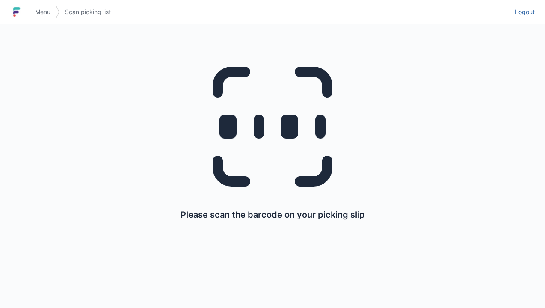
click at [521, 18] on link "Logout" at bounding box center [522, 11] width 25 height 15
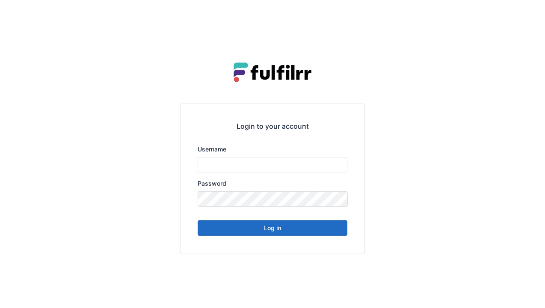
type input "******"
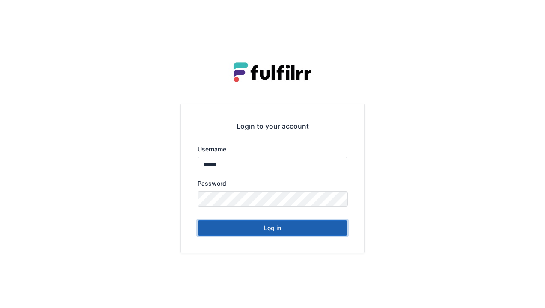
click at [318, 234] on button "Log in" at bounding box center [273, 227] width 150 height 15
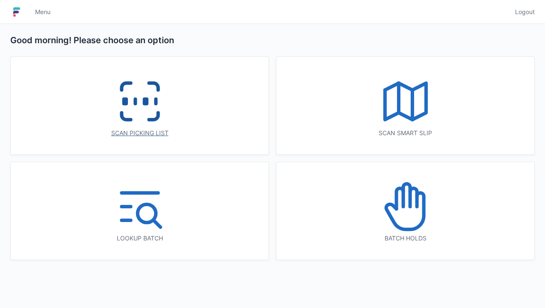
click at [152, 113] on icon at bounding box center [139, 101] width 55 height 55
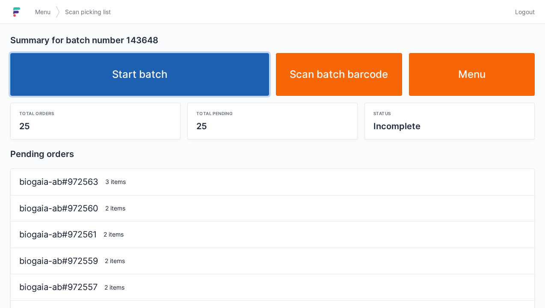
click at [230, 79] on link "Start batch" at bounding box center [139, 74] width 259 height 43
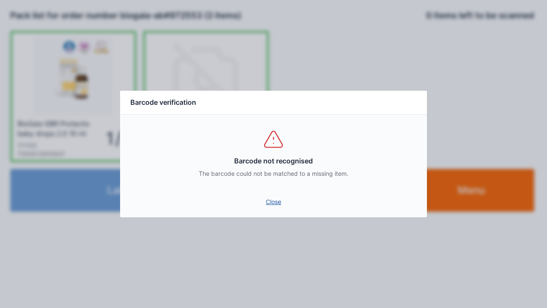
click at [276, 208] on link "Close" at bounding box center [273, 201] width 293 height 15
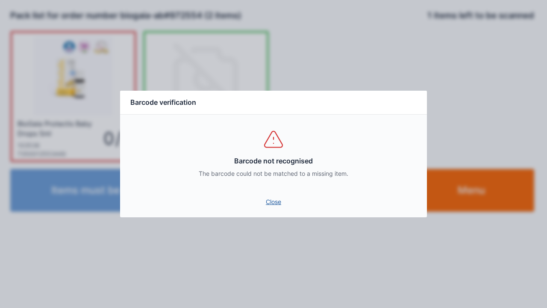
click at [278, 204] on link "Close" at bounding box center [273, 201] width 293 height 15
click at [280, 195] on link "Close" at bounding box center [273, 201] width 293 height 15
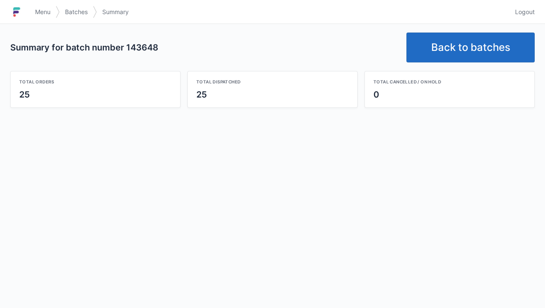
click at [467, 40] on link "Back to batches" at bounding box center [470, 47] width 128 height 30
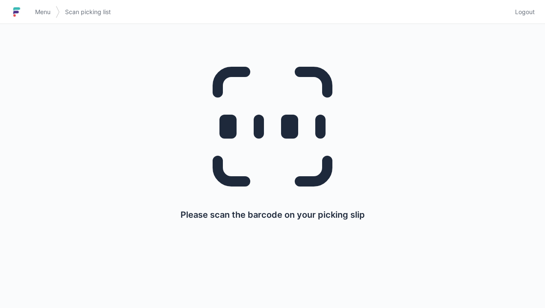
click at [534, 14] on span "Logout" at bounding box center [525, 12] width 20 height 9
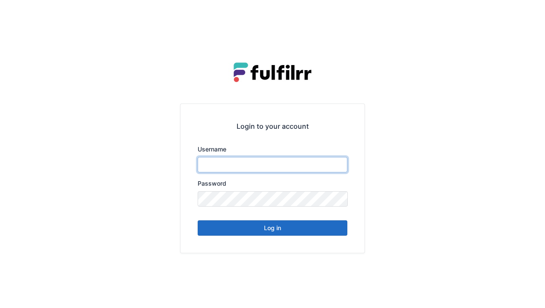
type input "******"
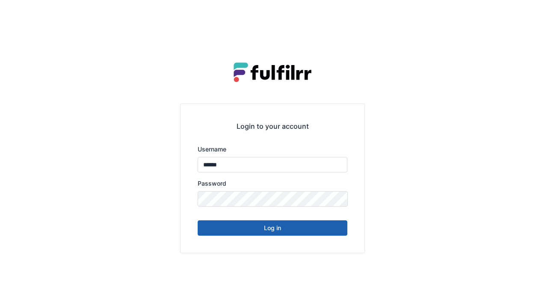
click at [326, 232] on button "Log in" at bounding box center [273, 227] width 150 height 15
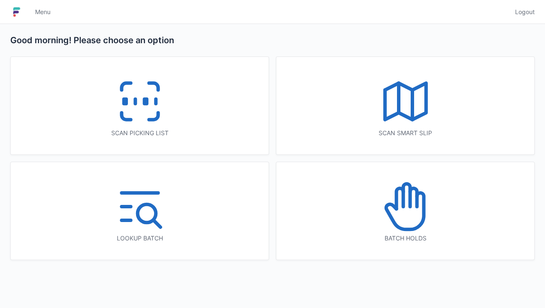
click at [404, 215] on icon at bounding box center [405, 206] width 55 height 55
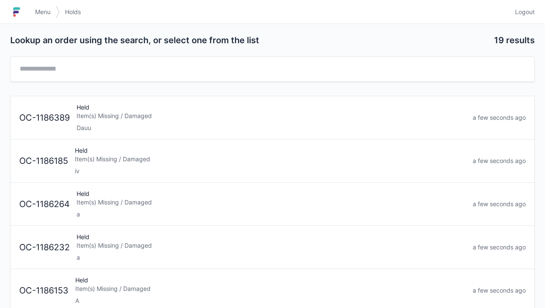
click at [163, 211] on div "a" at bounding box center [271, 214] width 389 height 9
click at [203, 199] on div "Item(s) Missing / Damaged" at bounding box center [271, 202] width 389 height 9
click at [176, 208] on div "Held Item(s) Missing / Damaged A" at bounding box center [270, 203] width 397 height 29
click at [189, 203] on div "Item(s) Missing / Damaged" at bounding box center [271, 202] width 389 height 9
click at [198, 170] on div "a" at bounding box center [270, 171] width 389 height 9
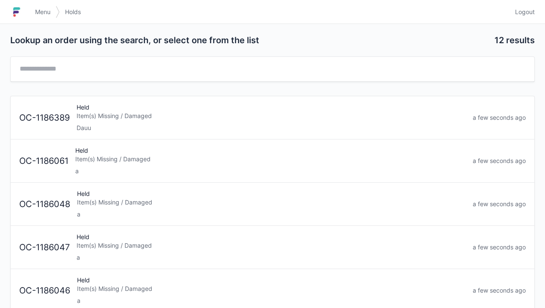
click at [243, 167] on div "a" at bounding box center [270, 171] width 390 height 9
click at [197, 170] on div "a" at bounding box center [271, 171] width 389 height 9
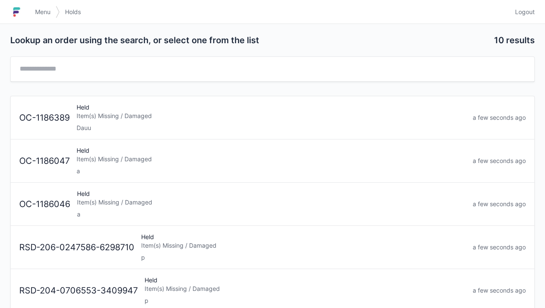
click at [252, 157] on div "Item(s) Missing / Damaged" at bounding box center [271, 159] width 389 height 9
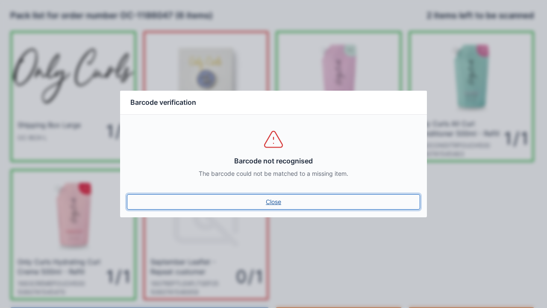
click at [274, 209] on link "Close" at bounding box center [273, 201] width 293 height 15
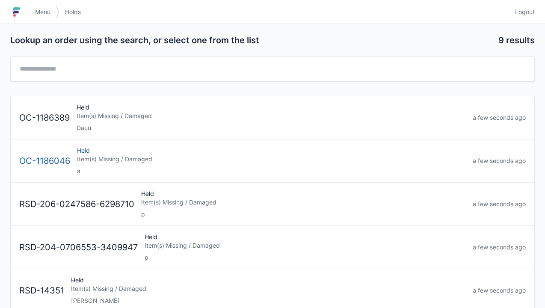
click at [216, 167] on div "a" at bounding box center [271, 171] width 389 height 9
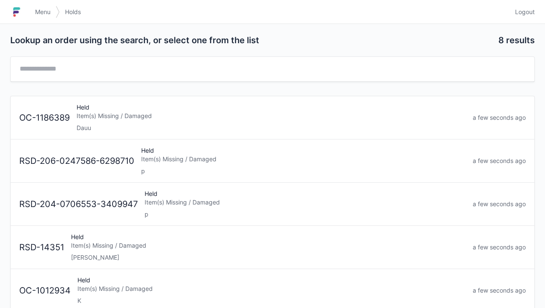
click at [519, 18] on link "Logout" at bounding box center [522, 11] width 25 height 15
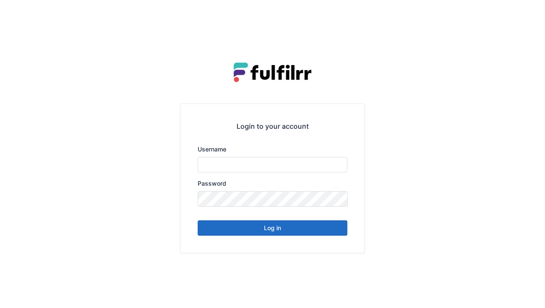
type input "******"
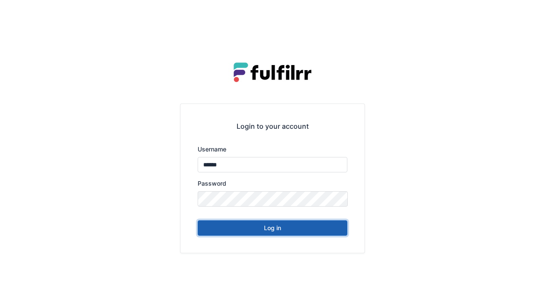
click at [299, 233] on button "Log in" at bounding box center [273, 227] width 150 height 15
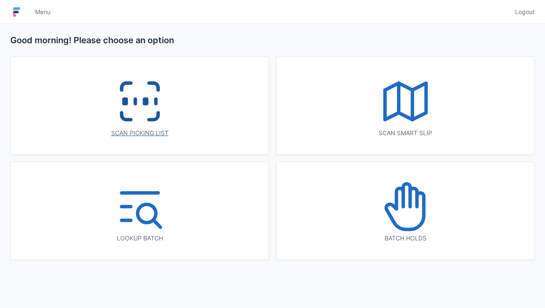
click at [144, 104] on rect at bounding box center [145, 101] width 2 height 5
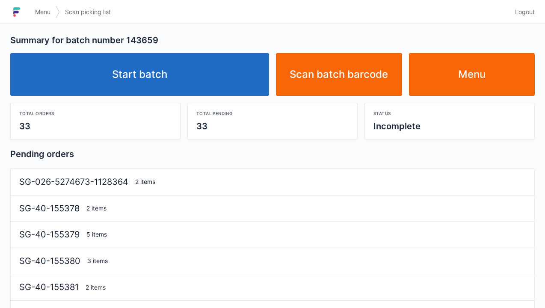
click at [203, 72] on link "Start batch" at bounding box center [139, 74] width 259 height 43
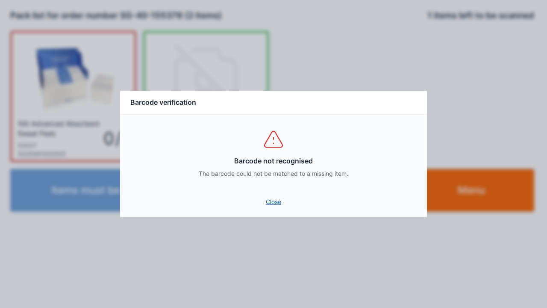
click at [269, 196] on link "Close" at bounding box center [273, 201] width 293 height 15
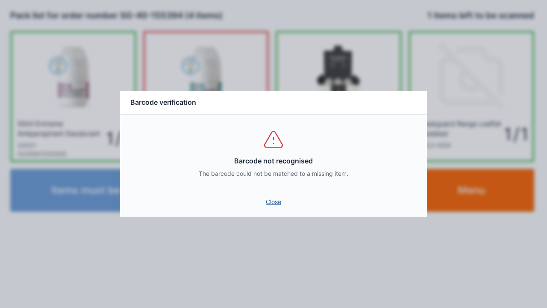
click at [274, 201] on link "Close" at bounding box center [273, 201] width 293 height 15
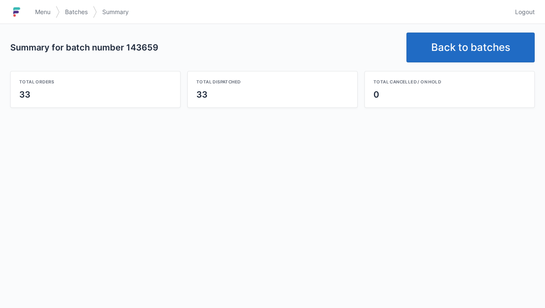
click at [472, 43] on link "Back to batches" at bounding box center [470, 47] width 128 height 30
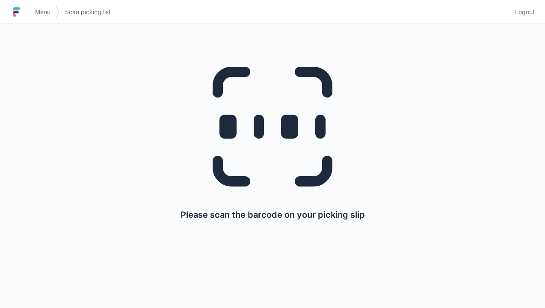
click at [526, 15] on span "Logout" at bounding box center [525, 12] width 20 height 9
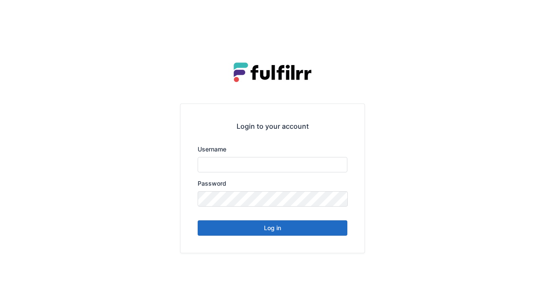
type input "******"
click at [314, 233] on button "Log in" at bounding box center [273, 227] width 150 height 15
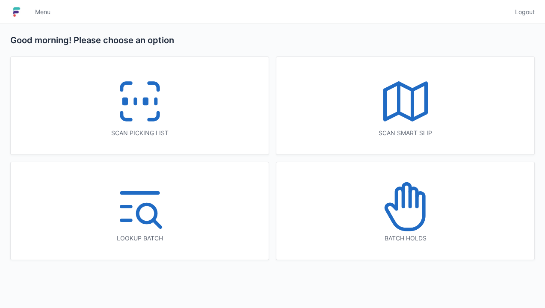
click at [175, 116] on div "Scan picking list" at bounding box center [140, 105] width 258 height 97
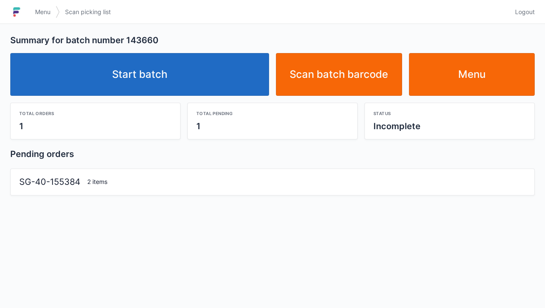
click at [183, 83] on link "Start batch" at bounding box center [139, 74] width 259 height 43
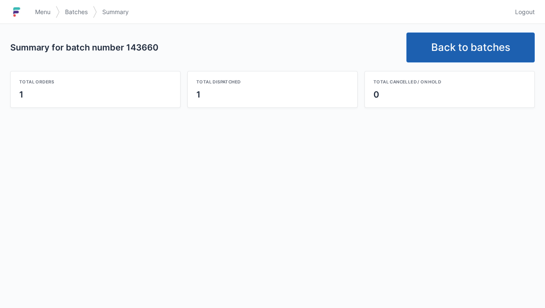
click at [473, 47] on link "Back to batches" at bounding box center [470, 47] width 128 height 30
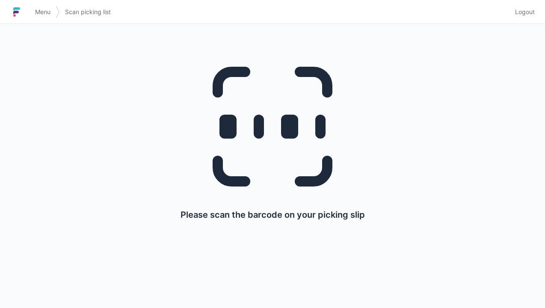
click at [530, 18] on link "Logout" at bounding box center [522, 11] width 25 height 15
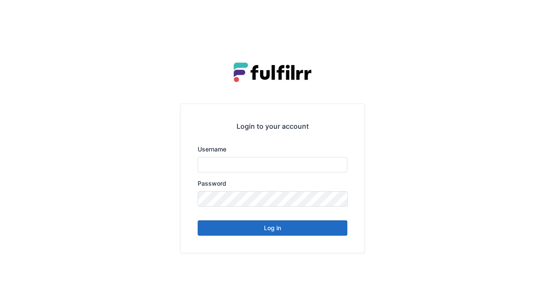
type input "******"
click at [286, 233] on button "Log in" at bounding box center [273, 227] width 150 height 15
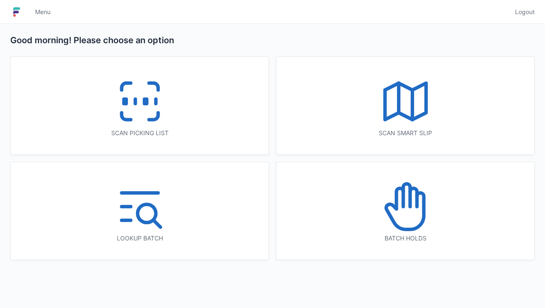
click at [393, 121] on icon at bounding box center [405, 101] width 55 height 55
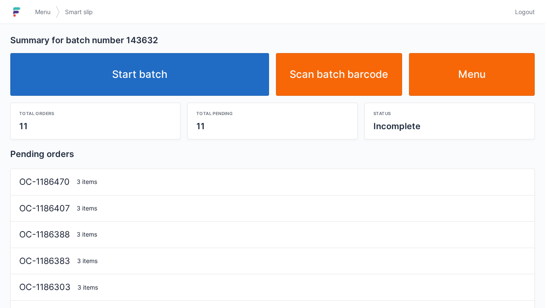
click at [192, 82] on link "Start batch" at bounding box center [139, 74] width 259 height 43
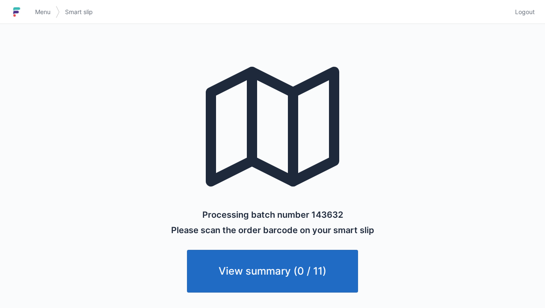
click at [320, 286] on link "View summary (0 / 11)" at bounding box center [272, 271] width 171 height 43
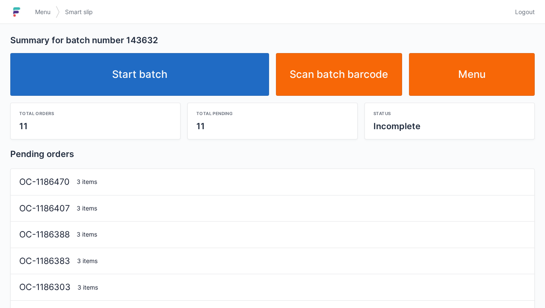
click at [478, 80] on link "Menu" at bounding box center [472, 74] width 126 height 43
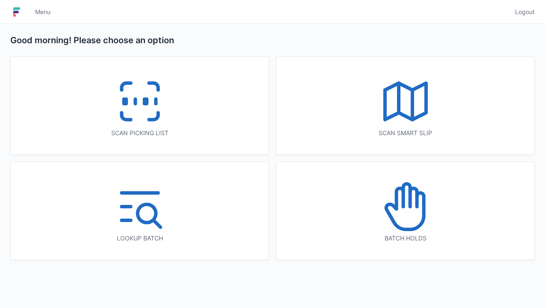
click at [416, 108] on icon at bounding box center [405, 101] width 55 height 55
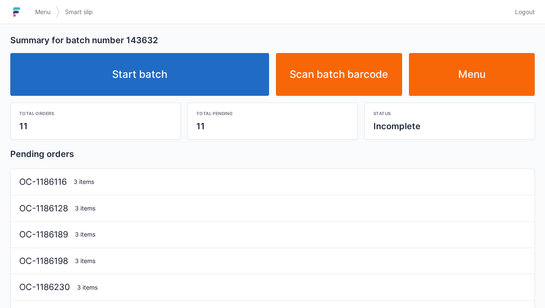
click at [183, 84] on link "Start batch" at bounding box center [139, 74] width 259 height 43
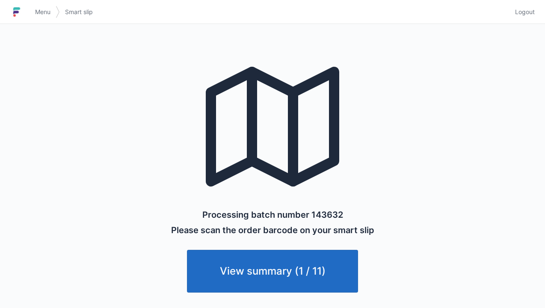
click at [304, 265] on link "View summary (1 / 11)" at bounding box center [272, 271] width 171 height 43
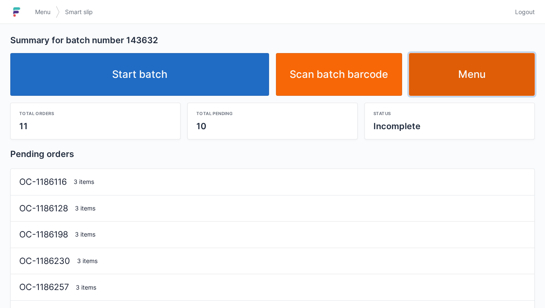
click at [486, 67] on link "Menu" at bounding box center [472, 74] width 126 height 43
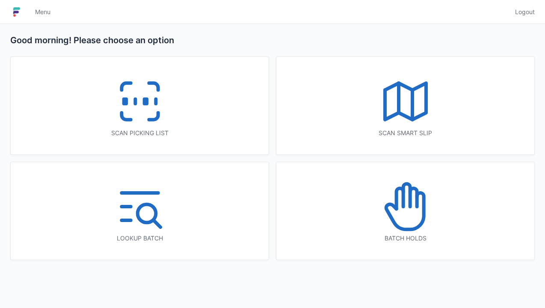
click at [148, 112] on icon at bounding box center [139, 101] width 55 height 55
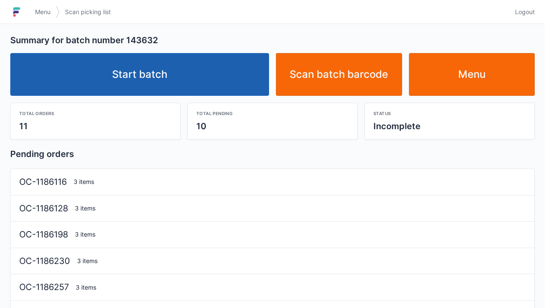
click at [202, 80] on link "Start batch" at bounding box center [139, 74] width 259 height 43
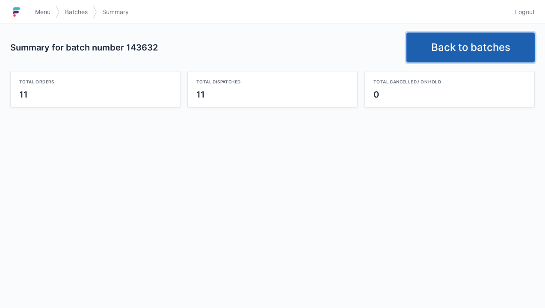
click at [472, 47] on link "Back to batches" at bounding box center [470, 47] width 128 height 30
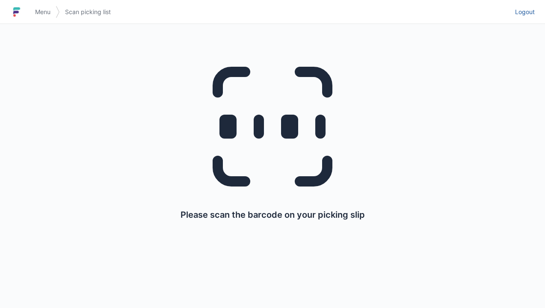
click at [519, 19] on link "Logout" at bounding box center [522, 11] width 25 height 15
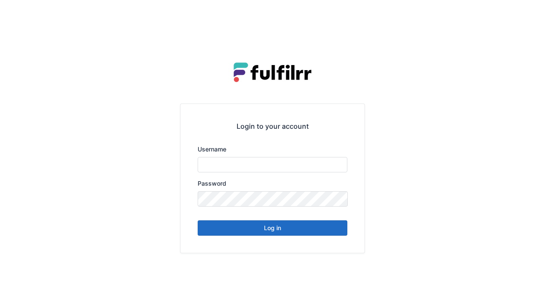
type input "******"
click at [292, 235] on button "Log in" at bounding box center [273, 227] width 150 height 15
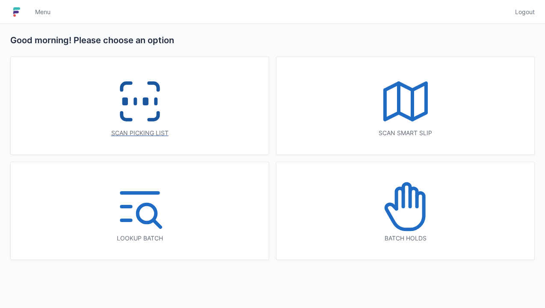
click at [117, 122] on icon at bounding box center [139, 101] width 55 height 55
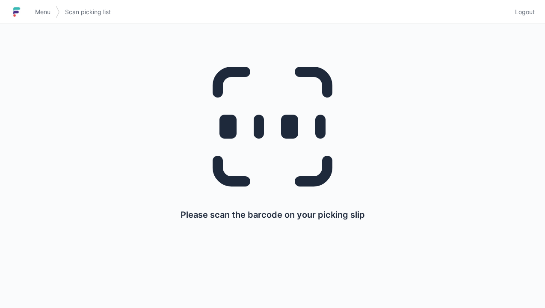
click at [526, 12] on span "Logout" at bounding box center [525, 12] width 20 height 9
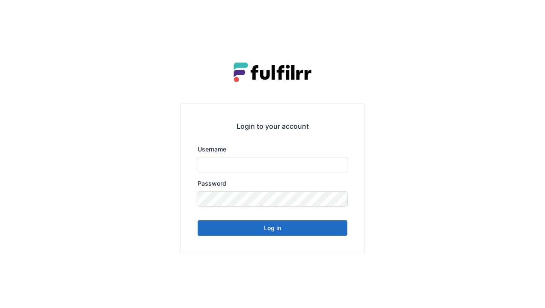
type input "******"
click at [330, 230] on button "Log in" at bounding box center [273, 227] width 150 height 15
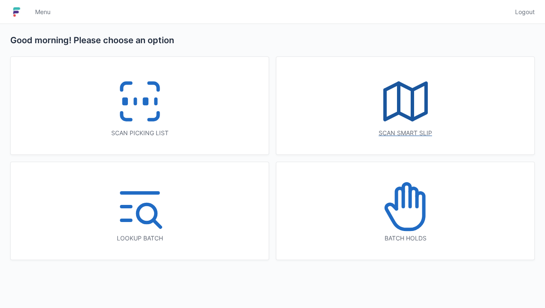
click at [437, 115] on div "Scan smart slip" at bounding box center [405, 105] width 258 height 97
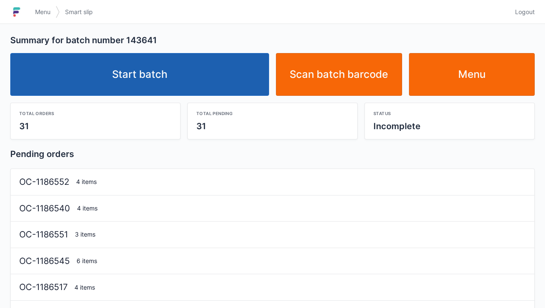
click at [190, 80] on link "Start batch" at bounding box center [139, 74] width 259 height 43
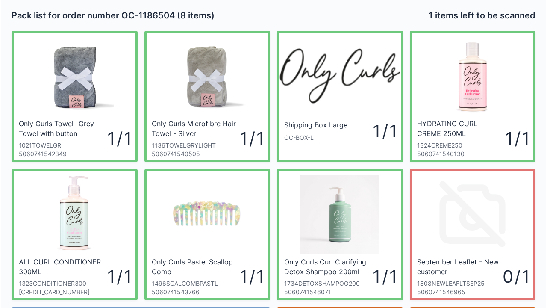
scroll to position [50, 0]
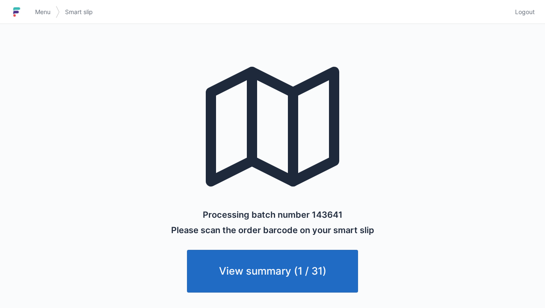
click at [303, 267] on link "View summary (1 / 31)" at bounding box center [272, 271] width 171 height 43
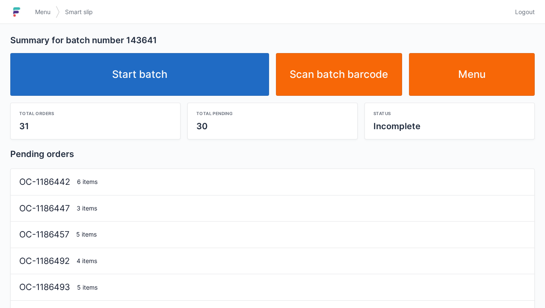
click at [466, 91] on link "Menu" at bounding box center [472, 74] width 126 height 43
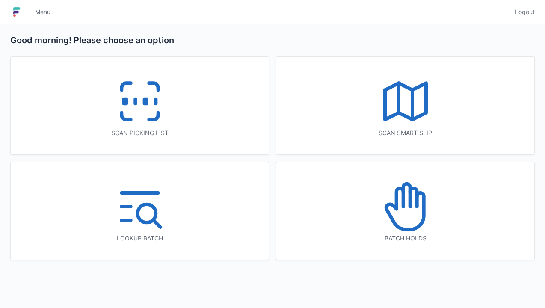
click at [166, 117] on icon at bounding box center [139, 101] width 55 height 55
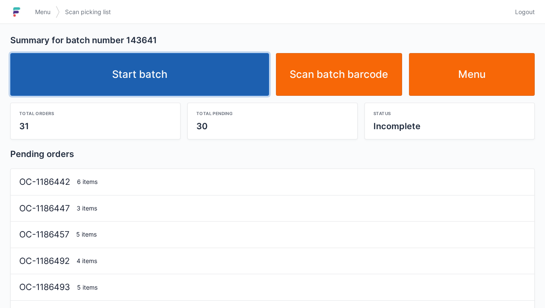
click at [211, 83] on link "Start batch" at bounding box center [139, 74] width 259 height 43
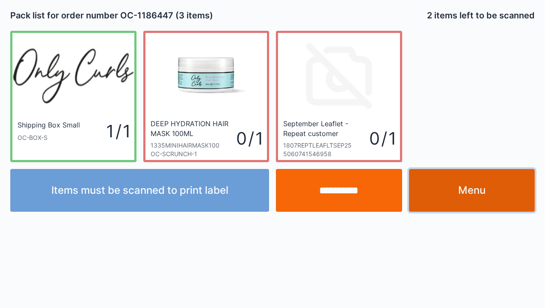
click at [460, 188] on link "Menu" at bounding box center [472, 190] width 126 height 43
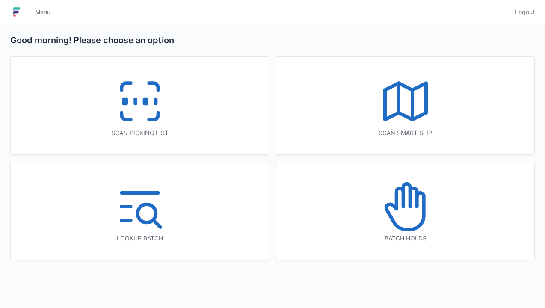
click at [163, 114] on icon at bounding box center [139, 101] width 55 height 55
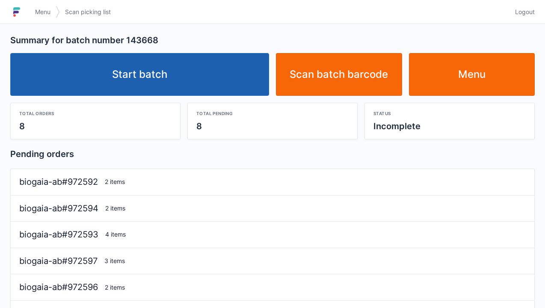
click at [203, 77] on link "Start batch" at bounding box center [139, 74] width 259 height 43
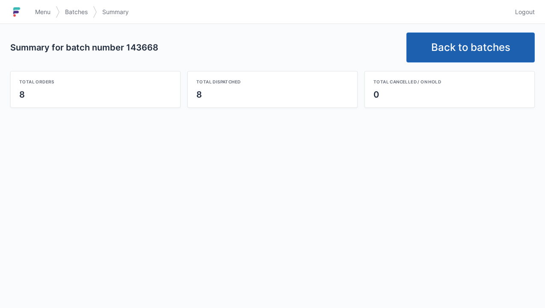
click at [463, 53] on link "Back to batches" at bounding box center [470, 47] width 128 height 30
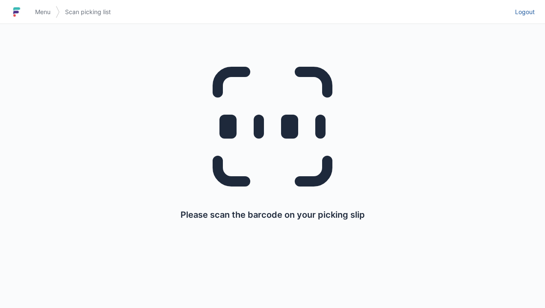
click at [534, 12] on span "Logout" at bounding box center [525, 12] width 20 height 9
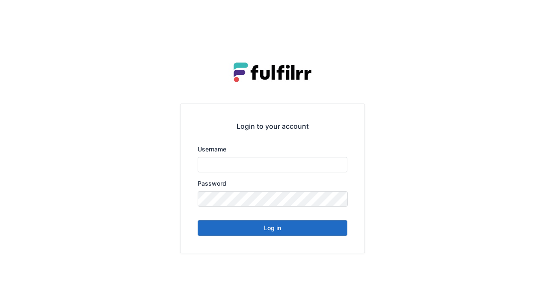
type input "******"
click at [324, 233] on button "Log in" at bounding box center [273, 227] width 150 height 15
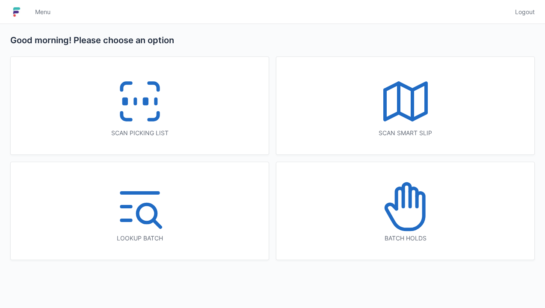
click at [159, 117] on icon at bounding box center [139, 101] width 55 height 55
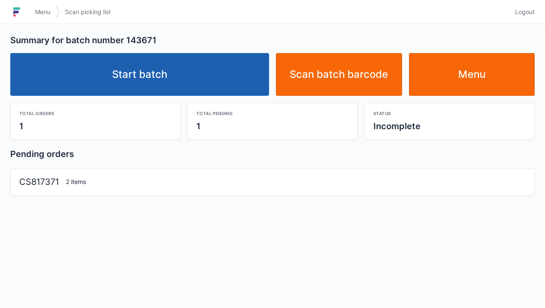
click at [201, 85] on link "Start batch" at bounding box center [139, 74] width 259 height 43
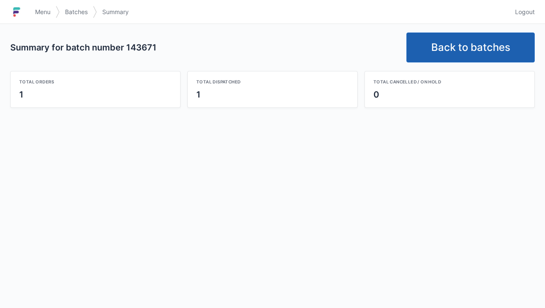
click at [472, 40] on link "Back to batches" at bounding box center [470, 47] width 128 height 30
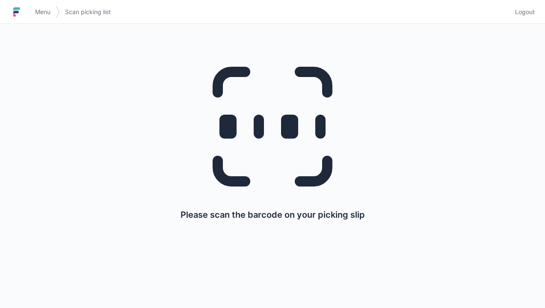
click at [526, 17] on link "Logout" at bounding box center [522, 11] width 25 height 15
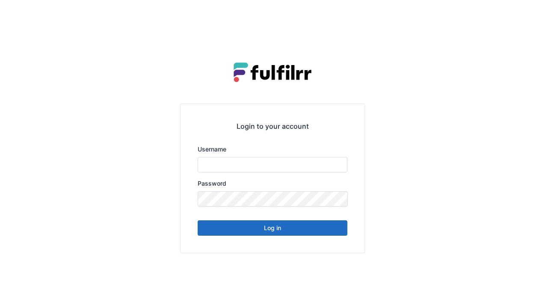
type input "******"
click at [307, 233] on button "Log in" at bounding box center [273, 227] width 150 height 15
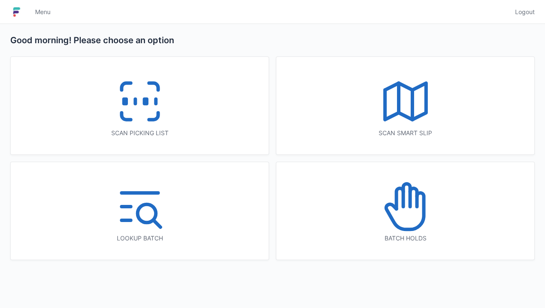
click at [165, 112] on icon at bounding box center [139, 101] width 55 height 55
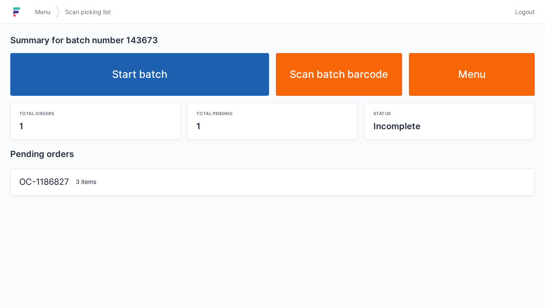
click at [223, 77] on link "Start batch" at bounding box center [139, 74] width 259 height 43
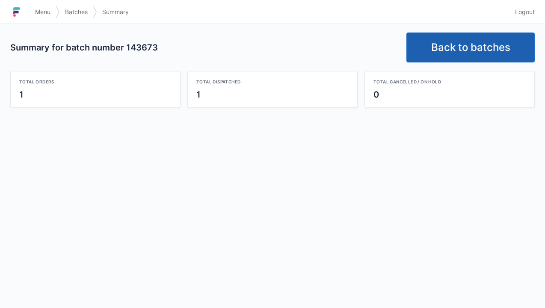
click at [479, 41] on link "Back to batches" at bounding box center [470, 47] width 128 height 30
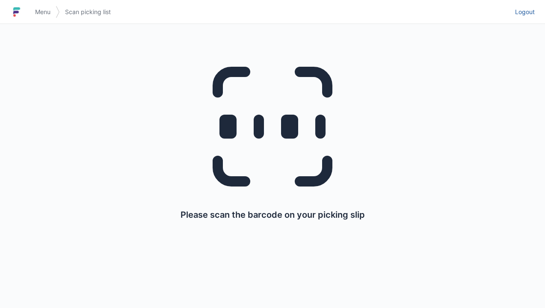
click at [526, 15] on span "Logout" at bounding box center [525, 12] width 20 height 9
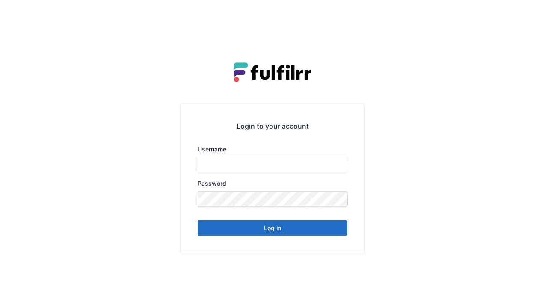
type input "******"
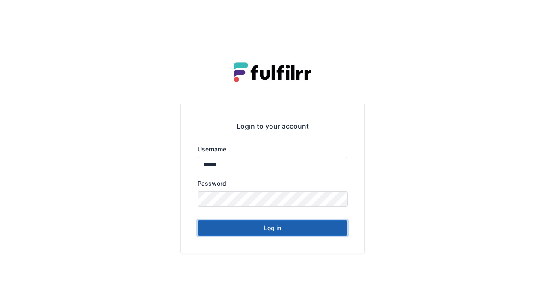
click at [289, 234] on button "Log in" at bounding box center [273, 227] width 150 height 15
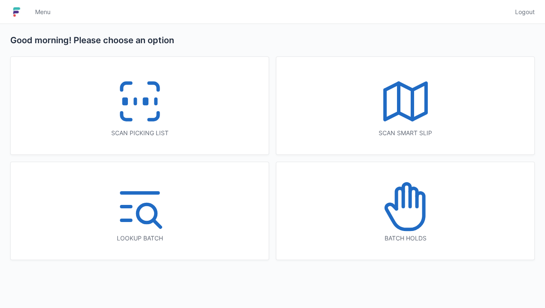
click at [151, 100] on icon at bounding box center [139, 101] width 55 height 55
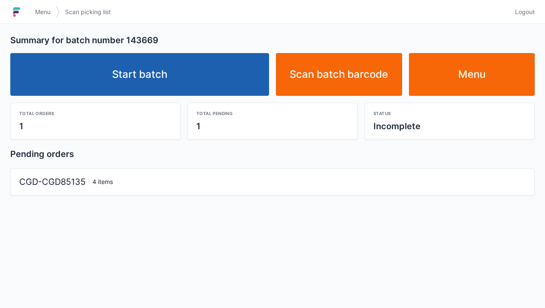
click at [187, 70] on link "Start batch" at bounding box center [139, 74] width 259 height 43
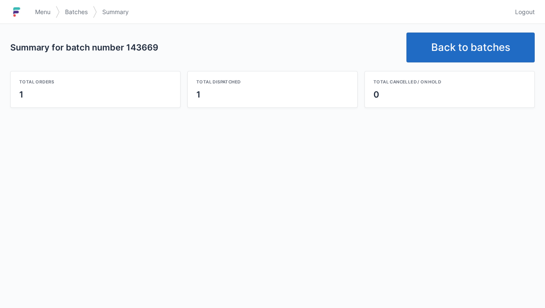
click at [482, 35] on link "Back to batches" at bounding box center [470, 47] width 128 height 30
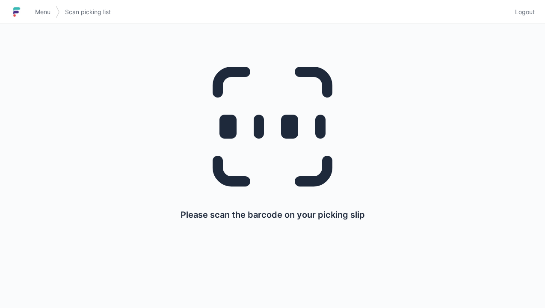
click at [532, 9] on span "Logout" at bounding box center [525, 12] width 20 height 9
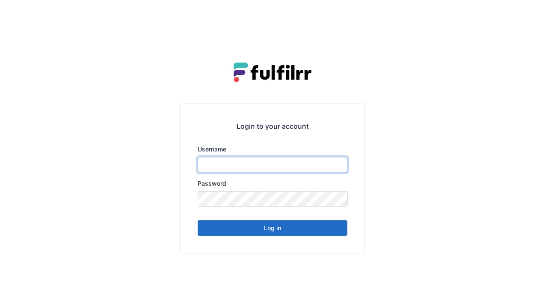
type input "******"
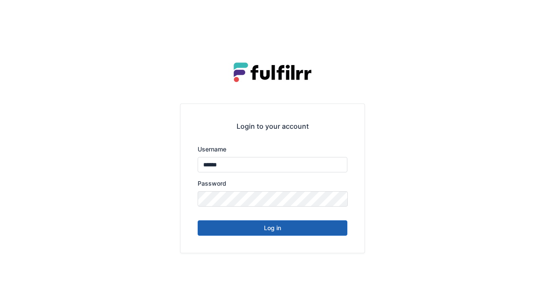
click at [319, 233] on button "Log in" at bounding box center [273, 227] width 150 height 15
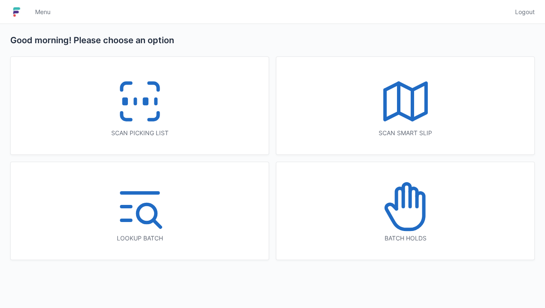
click at [171, 110] on div "Scan picking list" at bounding box center [140, 105] width 258 height 97
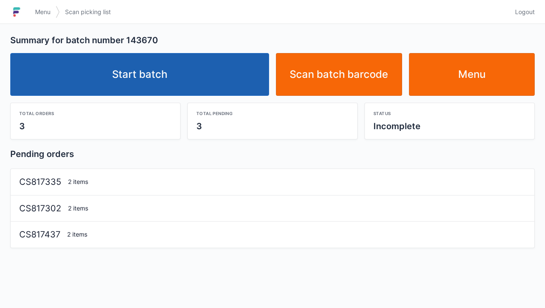
click at [221, 91] on link "Start batch" at bounding box center [139, 74] width 259 height 43
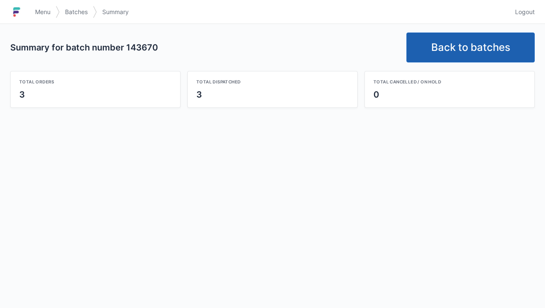
click at [484, 41] on link "Back to batches" at bounding box center [470, 47] width 128 height 30
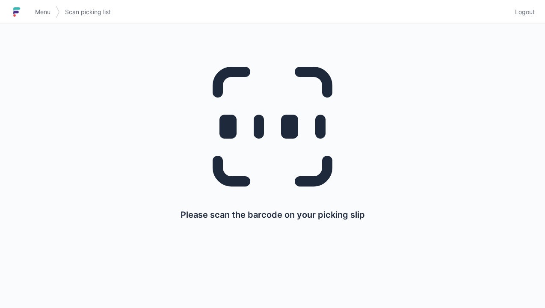
click at [523, 15] on span "Logout" at bounding box center [525, 12] width 20 height 9
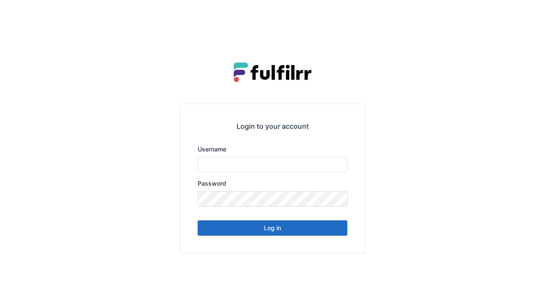
type input "******"
click at [276, 232] on button "Log in" at bounding box center [273, 227] width 150 height 15
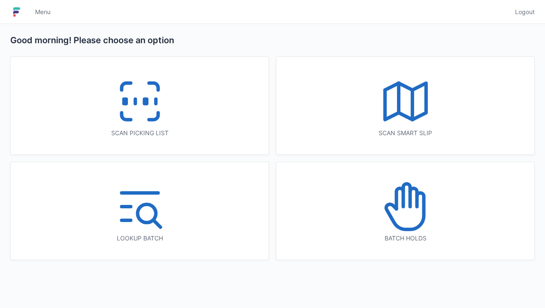
click at [160, 120] on icon at bounding box center [139, 101] width 55 height 55
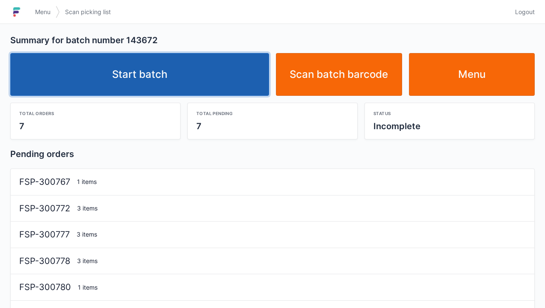
click at [224, 73] on link "Start batch" at bounding box center [139, 74] width 259 height 43
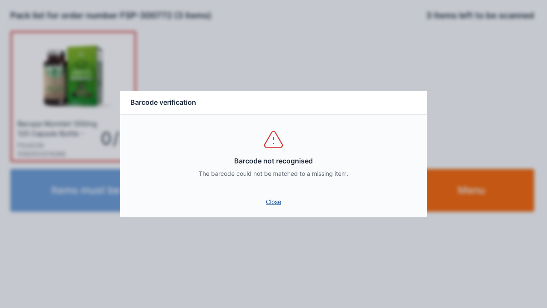
click at [277, 202] on link "Close" at bounding box center [273, 201] width 293 height 15
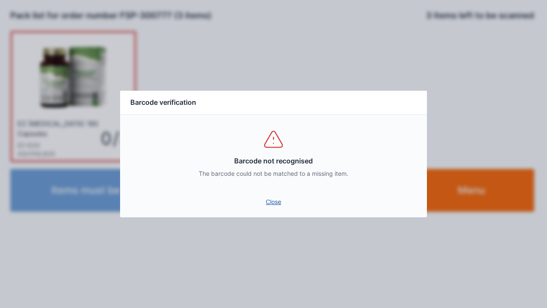
click at [289, 208] on link "Close" at bounding box center [273, 201] width 293 height 15
click at [284, 209] on link "Close" at bounding box center [273, 201] width 293 height 15
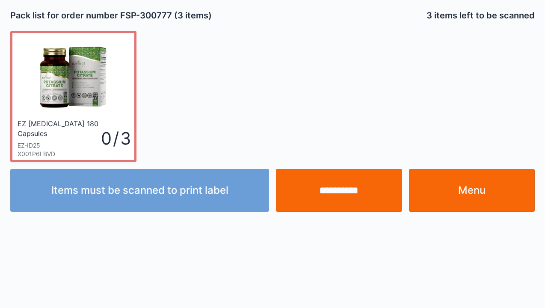
click at [104, 128] on div "0 / 3" at bounding box center [115, 138] width 28 height 24
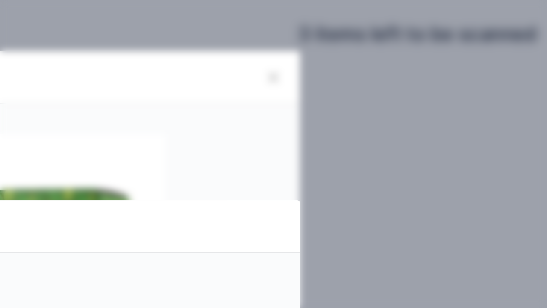
click at [419, 35] on div "Barcode verification Barcode not recognised The barcode could not be matched to…" at bounding box center [273, 154] width 547 height 308
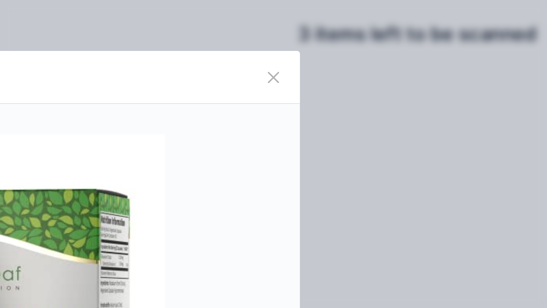
click at [413, 37] on button "Close" at bounding box center [415, 35] width 24 height 24
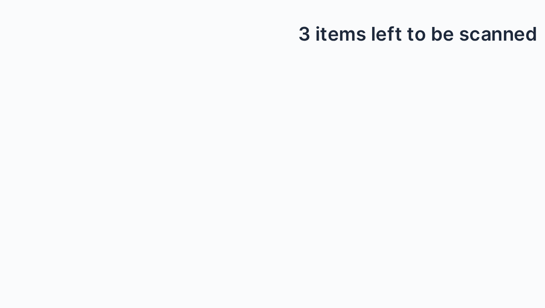
click at [480, 56] on div "EZ Potassium Citrate 180 Capsules EZ-ID25 X001P6LBVD 0 / 3" at bounding box center [272, 93] width 531 height 138
click at [476, 56] on div "EZ Potassium Citrate 180 Capsules EZ-ID25 X001P6LBVD 0 / 3" at bounding box center [272, 93] width 531 height 138
click at [479, 53] on div "EZ Potassium Citrate 180 Capsules EZ-ID25 X001P6LBVD 0 / 3" at bounding box center [272, 93] width 531 height 138
click at [477, 61] on div "EZ Potassium Citrate 180 Capsules EZ-ID25 X001P6LBVD 0 / 3" at bounding box center [272, 93] width 531 height 138
click at [471, 61] on div "EZ Potassium Citrate 180 Capsules EZ-ID25 X001P6LBVD 0 / 3" at bounding box center [272, 93] width 531 height 138
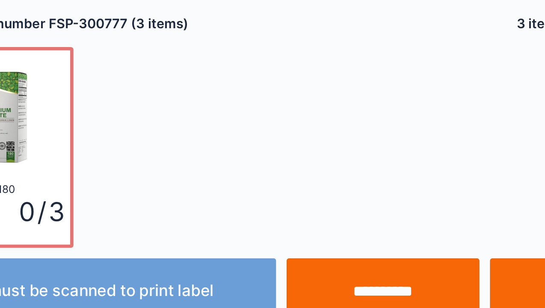
click at [325, 97] on div "EZ Potassium Citrate 180 Capsules EZ-ID25 X001P6LBVD 0 / 3" at bounding box center [272, 93] width 531 height 138
click at [318, 92] on div "EZ Potassium Citrate 180 Capsules EZ-ID25 X001P6LBVD 0 / 3" at bounding box center [272, 93] width 531 height 138
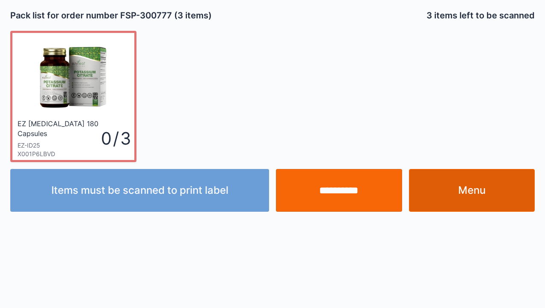
click at [481, 187] on link "Menu" at bounding box center [472, 190] width 126 height 43
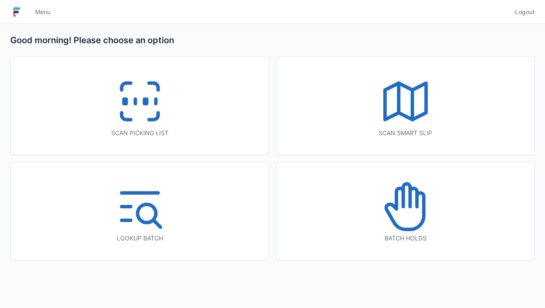
click at [147, 105] on icon at bounding box center [139, 101] width 55 height 55
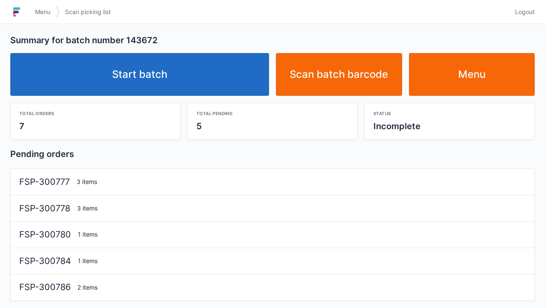
click at [215, 85] on link "Start batch" at bounding box center [139, 74] width 259 height 43
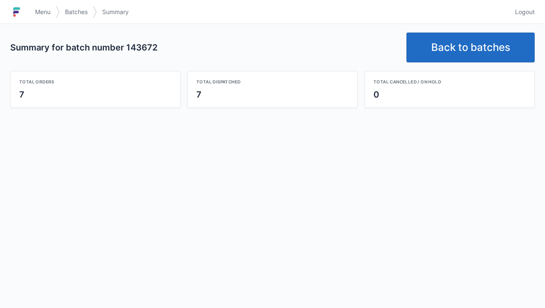
click at [457, 48] on link "Back to batches" at bounding box center [470, 47] width 128 height 30
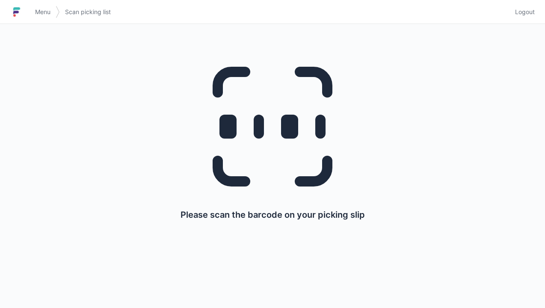
click at [524, 24] on div "Please scan the barcode on your picking slip" at bounding box center [272, 134] width 524 height 221
click at [532, 15] on span "Logout" at bounding box center [525, 12] width 20 height 9
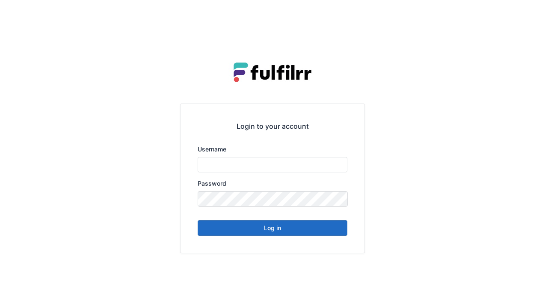
type input "******"
click at [282, 241] on div "Login to your account Username ****** Password Log in" at bounding box center [272, 178] width 184 height 148
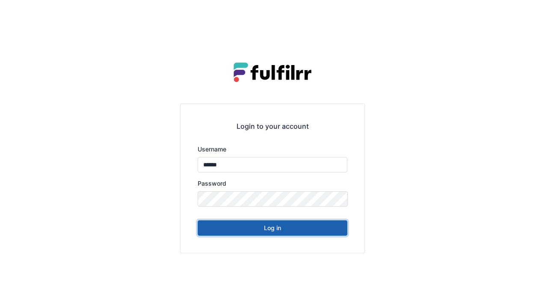
click at [318, 234] on button "Log in" at bounding box center [273, 227] width 150 height 15
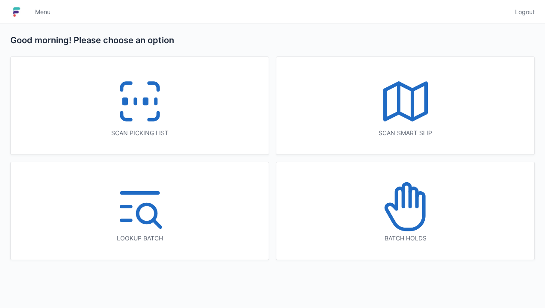
click at [144, 127] on icon at bounding box center [139, 101] width 55 height 55
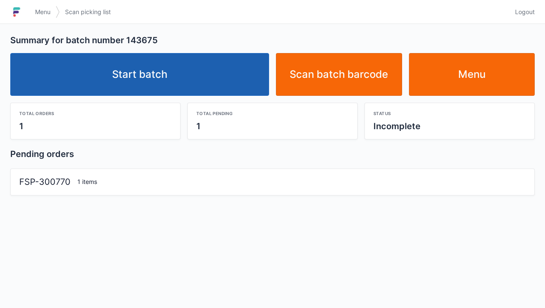
click at [221, 84] on link "Start batch" at bounding box center [139, 74] width 259 height 43
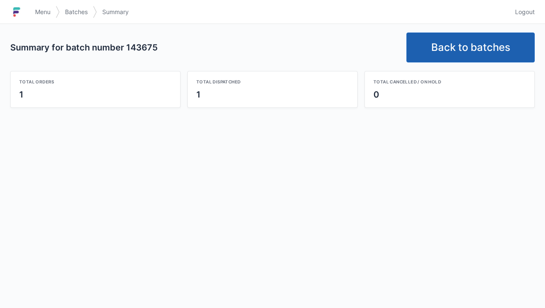
click at [466, 47] on link "Back to batches" at bounding box center [470, 47] width 128 height 30
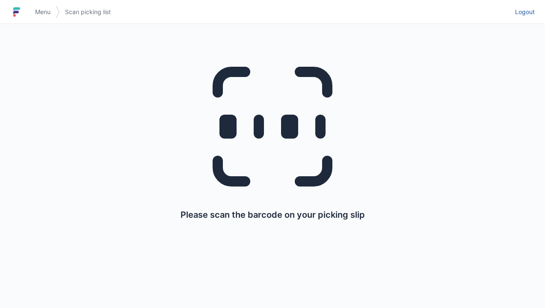
click at [532, 9] on span "Logout" at bounding box center [525, 12] width 20 height 9
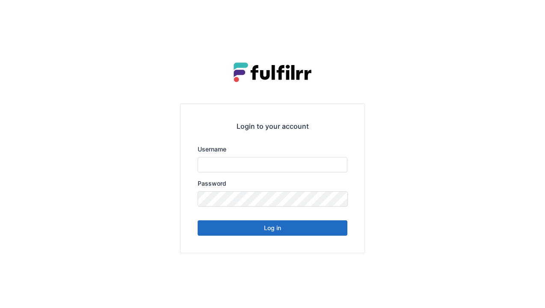
type input "******"
click at [280, 229] on button "Log in" at bounding box center [273, 227] width 150 height 15
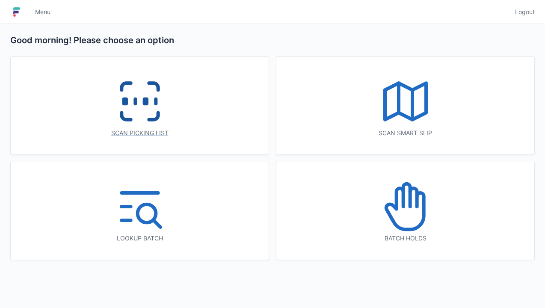
click at [158, 113] on icon at bounding box center [153, 116] width 9 height 7
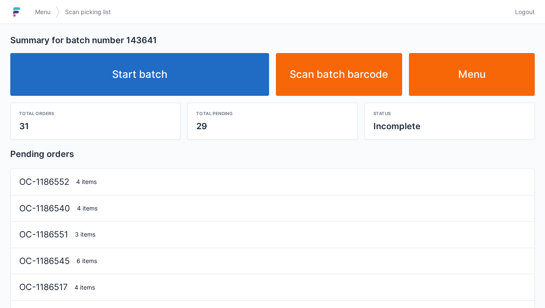
click at [218, 75] on link "Start batch" at bounding box center [139, 74] width 259 height 43
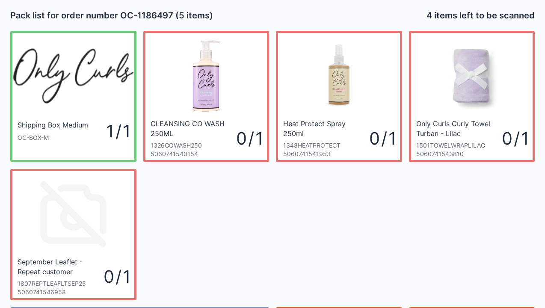
scroll to position [50, 0]
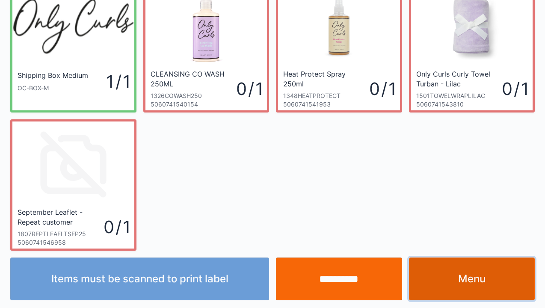
click at [459, 270] on link "Menu" at bounding box center [472, 278] width 126 height 43
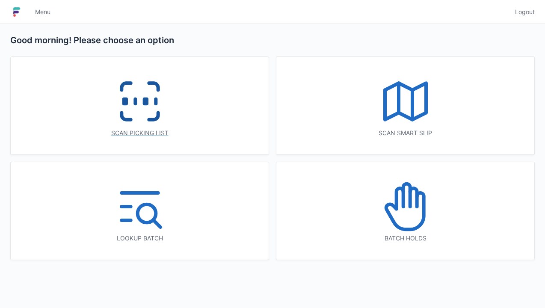
click at [139, 106] on icon at bounding box center [139, 101] width 55 height 55
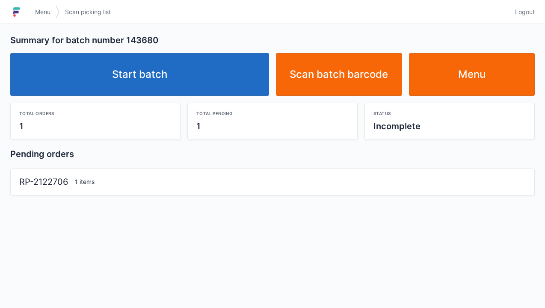
click at [182, 80] on link "Start batch" at bounding box center [139, 74] width 259 height 43
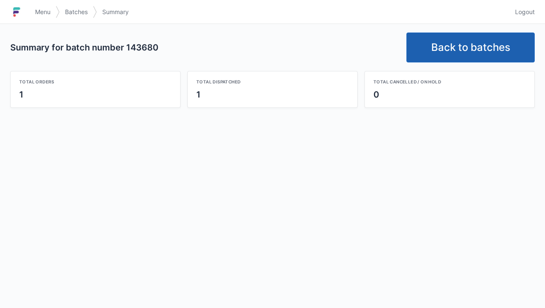
click at [480, 53] on link "Back to batches" at bounding box center [470, 47] width 128 height 30
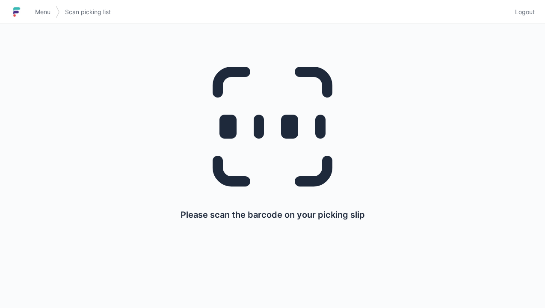
click at [518, 27] on div "Please scan the barcode on your picking slip" at bounding box center [273, 134] width 504 height 221
click at [530, 14] on span "Logout" at bounding box center [525, 12] width 20 height 9
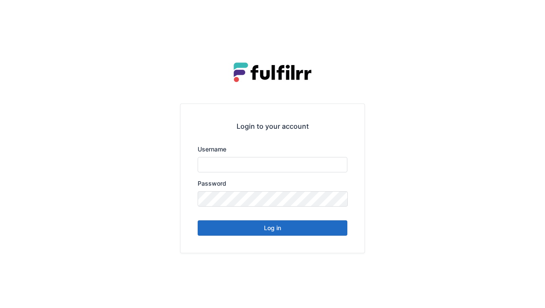
type input "******"
click at [326, 228] on button "Log in" at bounding box center [273, 227] width 150 height 15
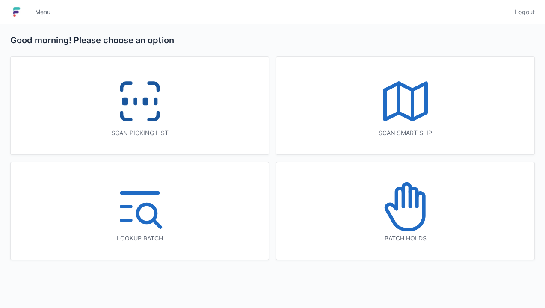
click at [162, 117] on icon at bounding box center [139, 101] width 55 height 55
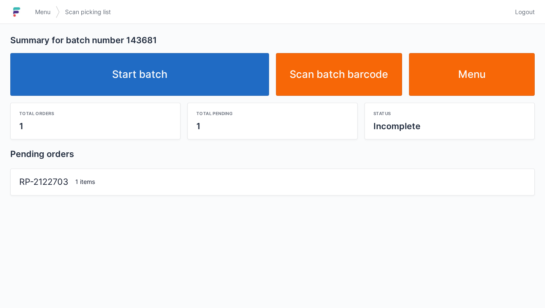
click at [221, 83] on link "Start batch" at bounding box center [139, 74] width 259 height 43
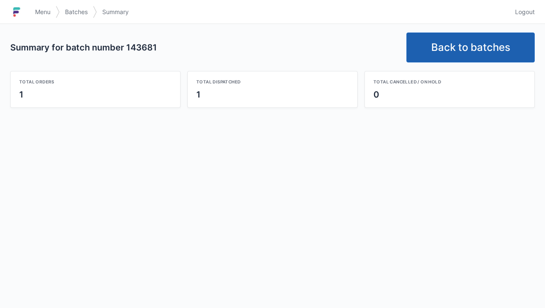
click at [487, 55] on link "Back to batches" at bounding box center [470, 47] width 128 height 30
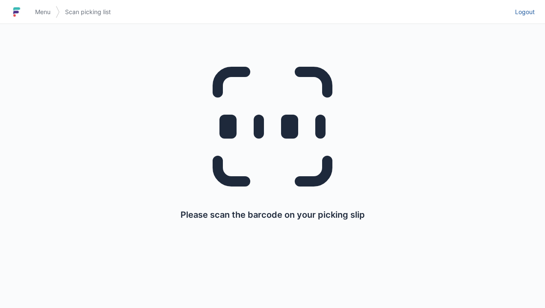
click at [526, 15] on span "Logout" at bounding box center [525, 12] width 20 height 9
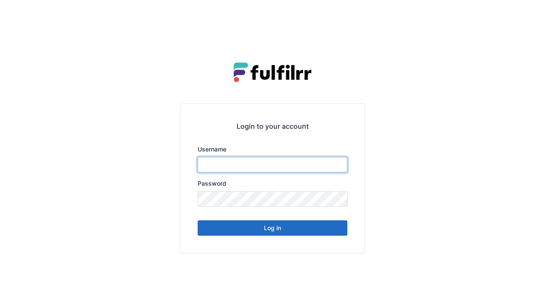
type input "******"
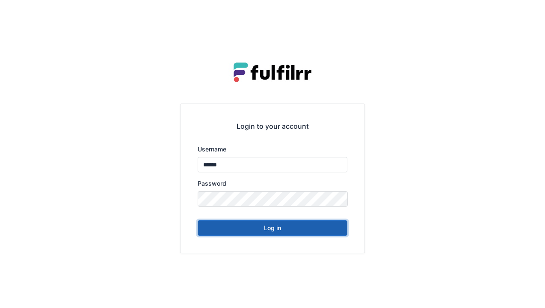
click at [307, 234] on button "Log in" at bounding box center [273, 227] width 150 height 15
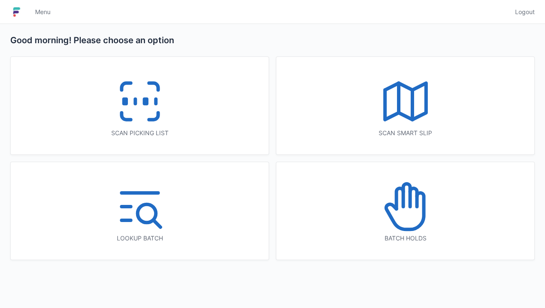
click at [151, 112] on icon at bounding box center [139, 101] width 55 height 55
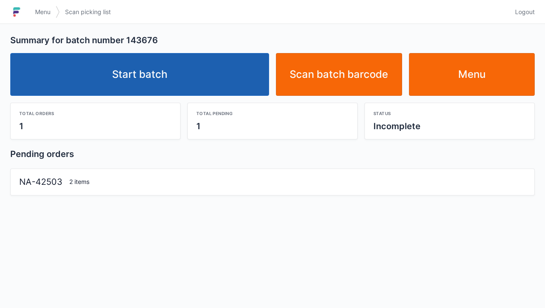
click at [227, 79] on link "Start batch" at bounding box center [139, 74] width 259 height 43
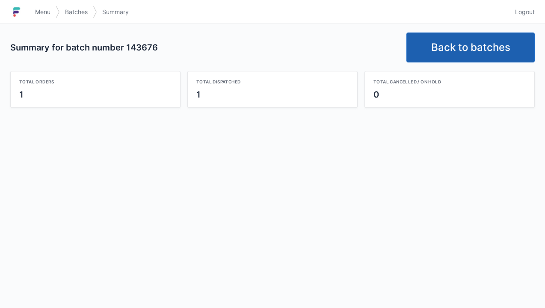
click at [484, 44] on link "Back to batches" at bounding box center [470, 47] width 128 height 30
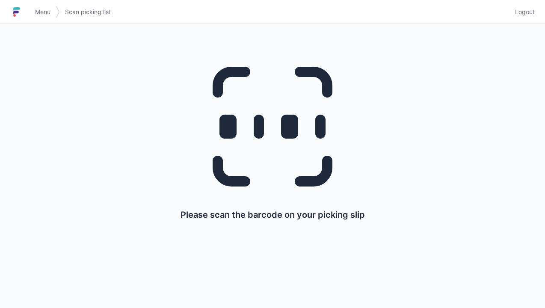
click at [530, 18] on link "Logout" at bounding box center [522, 11] width 25 height 15
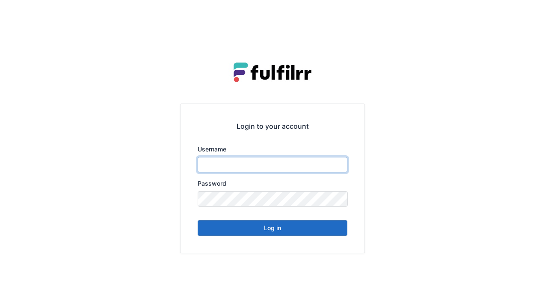
type input "******"
click at [270, 241] on div "Login to your account Username ****** Password Log in" at bounding box center [272, 178] width 184 height 148
click at [284, 239] on div "Login to your account Username ****** Password Log in" at bounding box center [272, 178] width 184 height 148
click at [297, 239] on div "Login to your account Username ****** Password Log in" at bounding box center [272, 178] width 184 height 148
click at [280, 234] on button "Log in" at bounding box center [273, 227] width 150 height 15
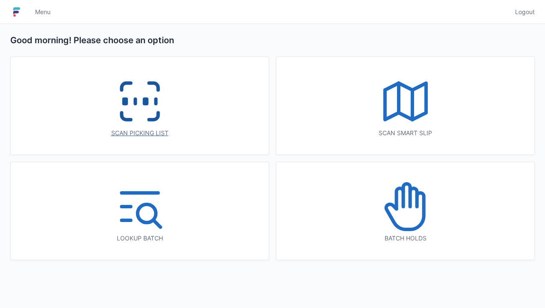
click at [181, 121] on div "Scan picking list" at bounding box center [140, 105] width 258 height 97
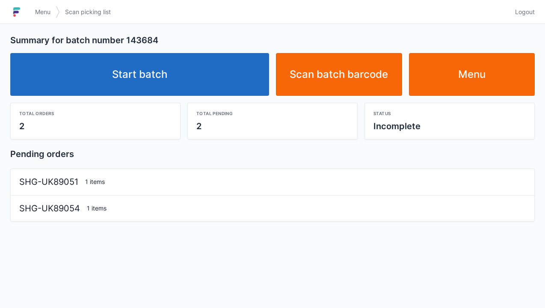
click at [201, 74] on link "Start batch" at bounding box center [139, 74] width 259 height 43
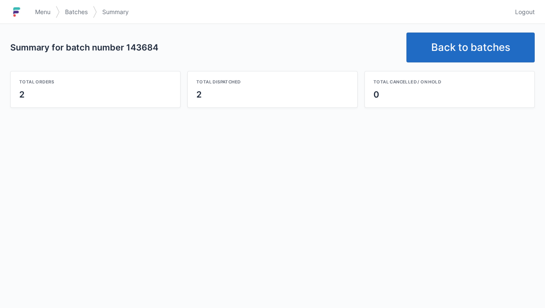
click at [487, 50] on link "Back to batches" at bounding box center [470, 47] width 128 height 30
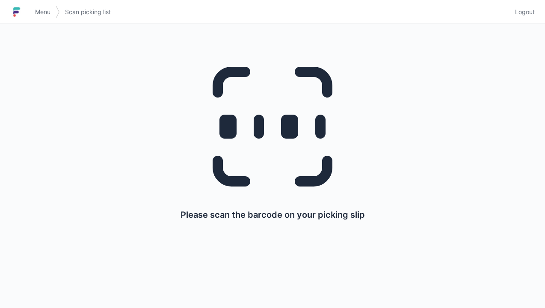
click at [527, 16] on span "Logout" at bounding box center [525, 12] width 20 height 9
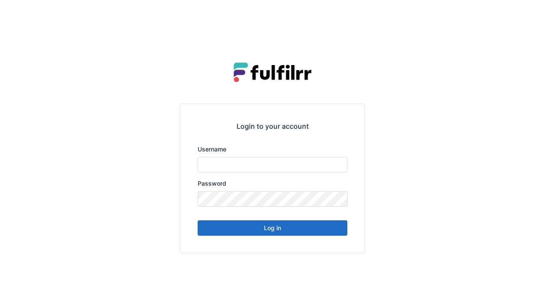
type input "******"
click at [270, 234] on button "Log in" at bounding box center [273, 227] width 150 height 15
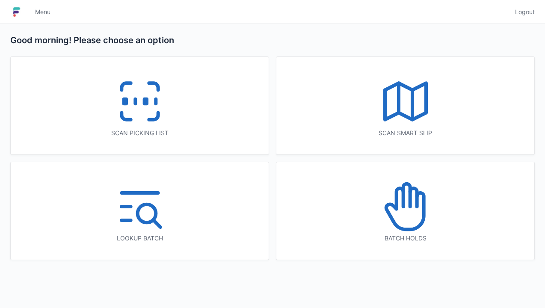
click at [140, 116] on icon at bounding box center [139, 101] width 55 height 55
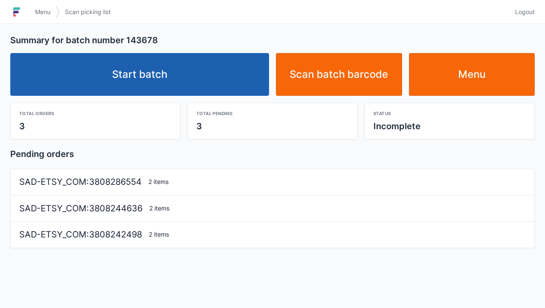
click at [209, 79] on link "Start batch" at bounding box center [139, 74] width 259 height 43
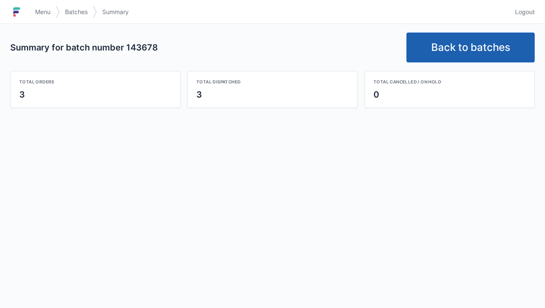
click at [478, 46] on link "Back to batches" at bounding box center [470, 47] width 128 height 30
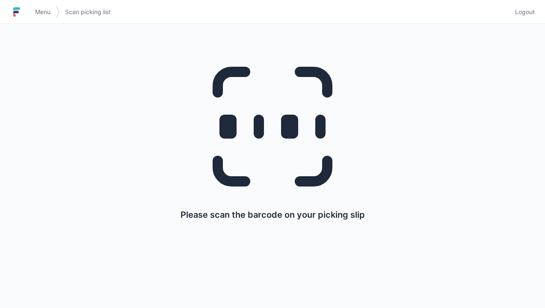
click at [525, 18] on link "Logout" at bounding box center [522, 11] width 25 height 15
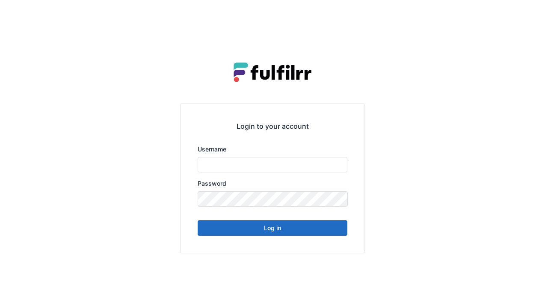
type input "******"
click at [315, 233] on button "Log in" at bounding box center [273, 227] width 150 height 15
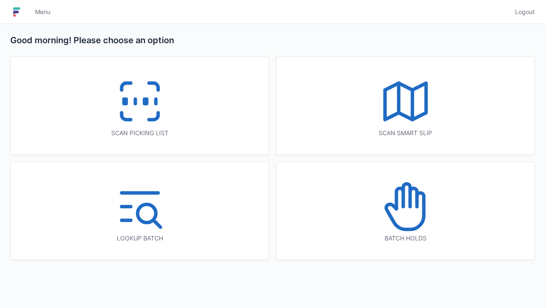
click at [149, 101] on icon at bounding box center [139, 101] width 55 height 55
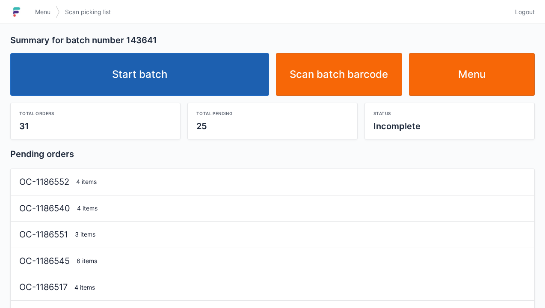
click at [221, 83] on link "Start batch" at bounding box center [139, 74] width 259 height 43
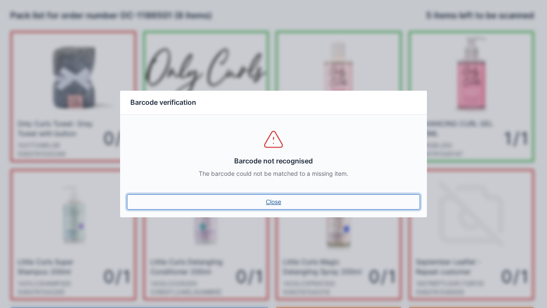
click at [280, 197] on link "Close" at bounding box center [273, 201] width 293 height 15
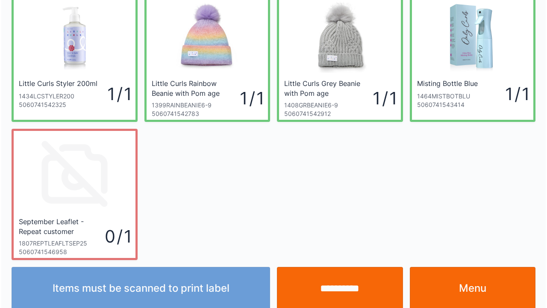
scroll to position [188, 0]
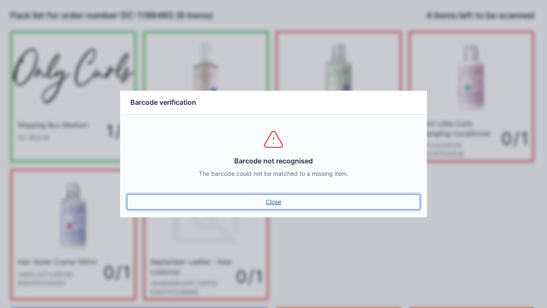
click at [276, 206] on link "Close" at bounding box center [273, 201] width 293 height 15
